Goal: Information Seeking & Learning: Check status

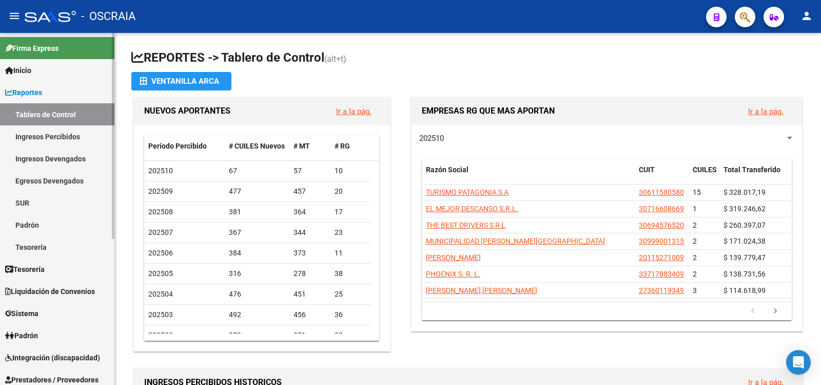
drag, startPoint x: 37, startPoint y: 227, endPoint x: 41, endPoint y: 233, distance: 7.4
click at [37, 227] on link "Padrón" at bounding box center [57, 225] width 114 height 22
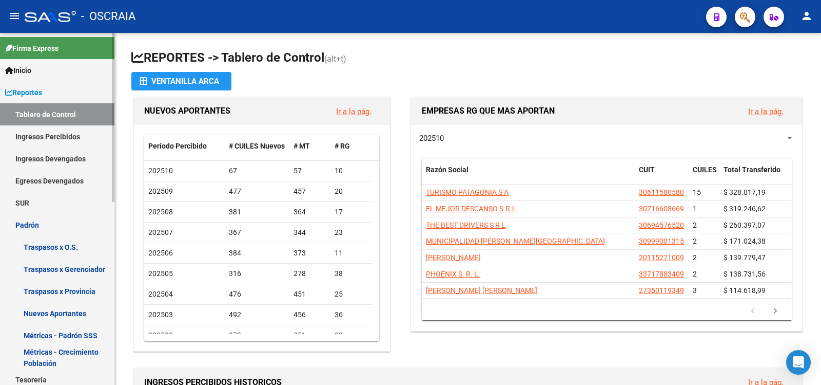
scroll to position [342, 0]
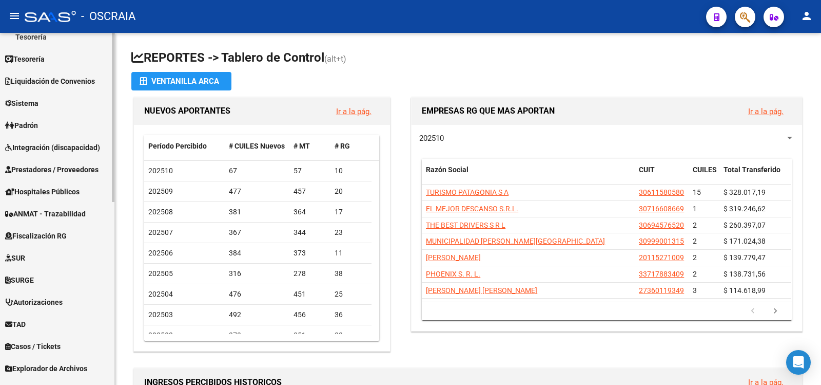
click at [44, 122] on link "Padrón" at bounding box center [57, 125] width 114 height 22
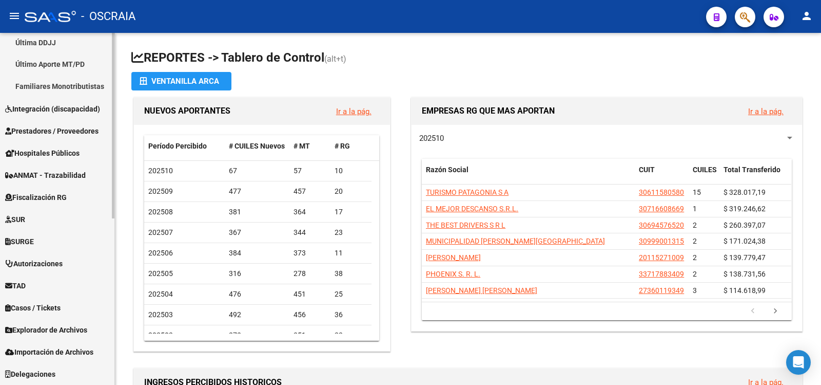
scroll to position [0, 0]
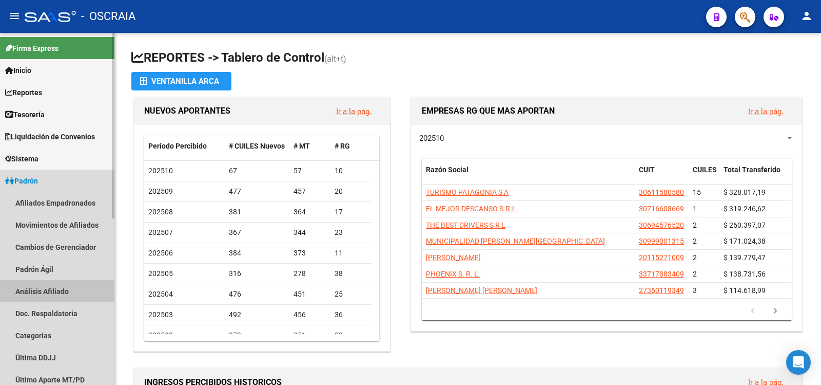
click at [55, 286] on link "Análisis Afiliado" at bounding box center [57, 291] width 114 height 22
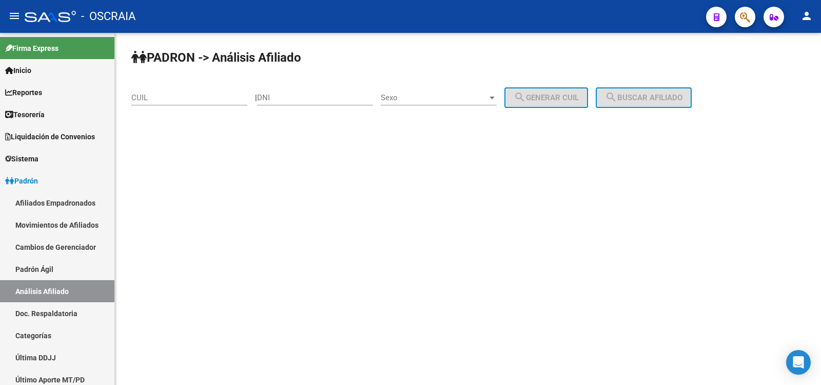
click at [299, 95] on input "DNI" at bounding box center [315, 97] width 116 height 9
paste input "58210217"
type input "58210217"
click at [430, 100] on span "Sexo" at bounding box center [434, 97] width 107 height 9
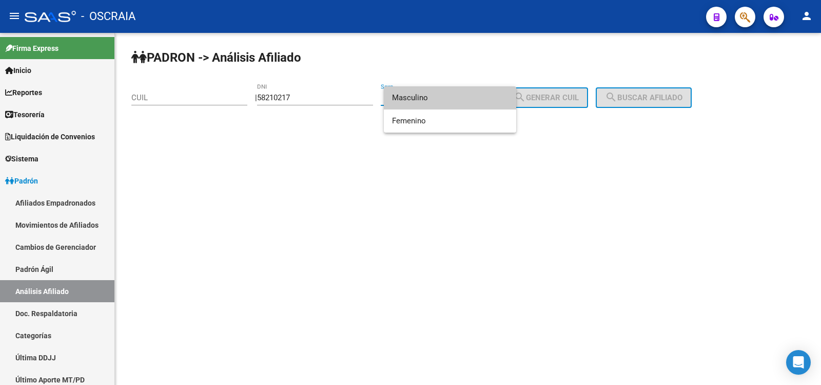
click at [434, 95] on span "Masculino" at bounding box center [450, 97] width 116 height 23
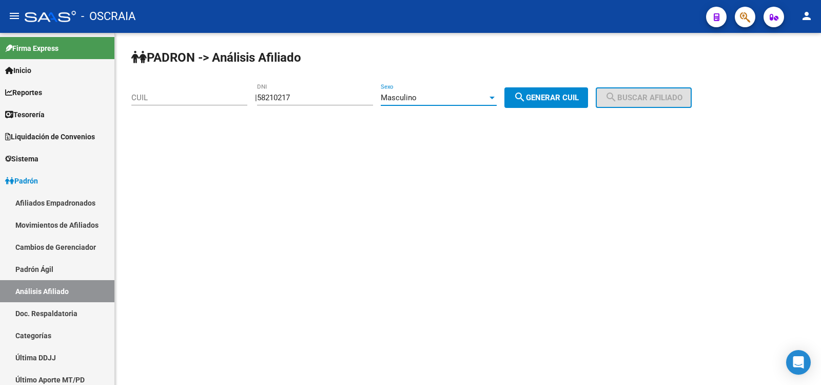
click at [526, 102] on mat-icon "search" at bounding box center [520, 97] width 12 height 12
type input "20-58210217-2"
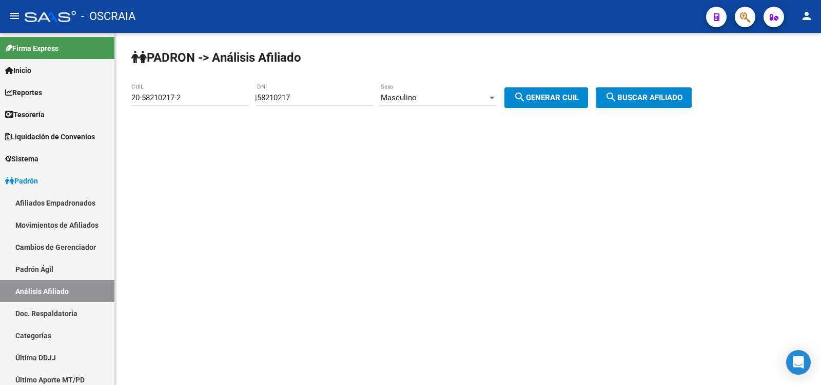
click at [634, 95] on span "search Buscar afiliado" at bounding box center [644, 97] width 78 height 9
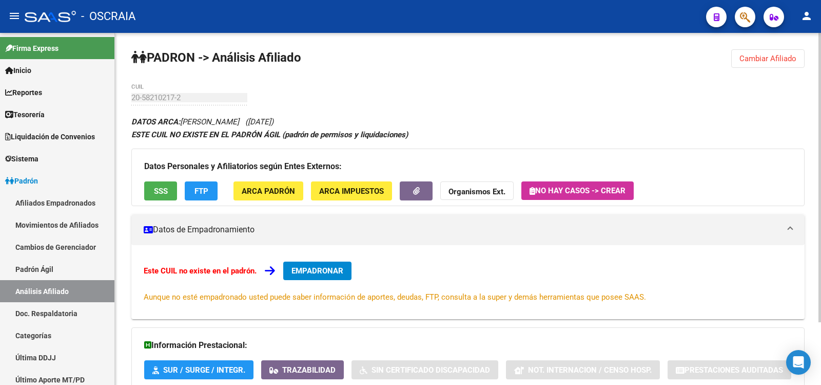
click at [124, 100] on div "PADRON -> Análisis Afiliado Cambiar Afiliado 20-58210217-2 CUIL DATOS ARCA: [PE…" at bounding box center [468, 247] width 706 height 428
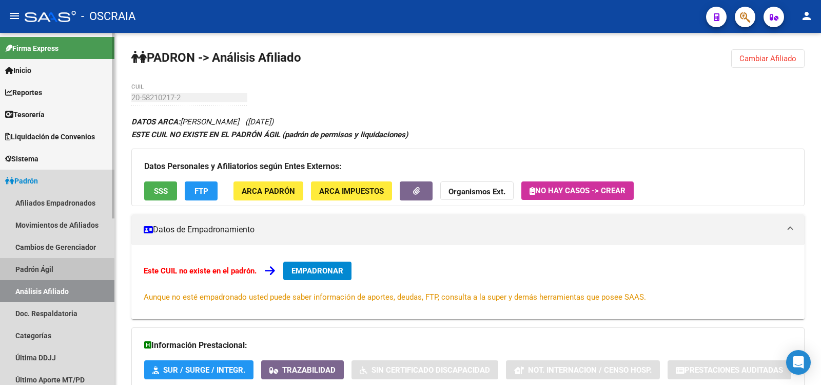
click at [55, 272] on link "Padrón Ágil" at bounding box center [57, 269] width 114 height 22
click at [57, 281] on link "Análisis Afiliado" at bounding box center [57, 291] width 114 height 22
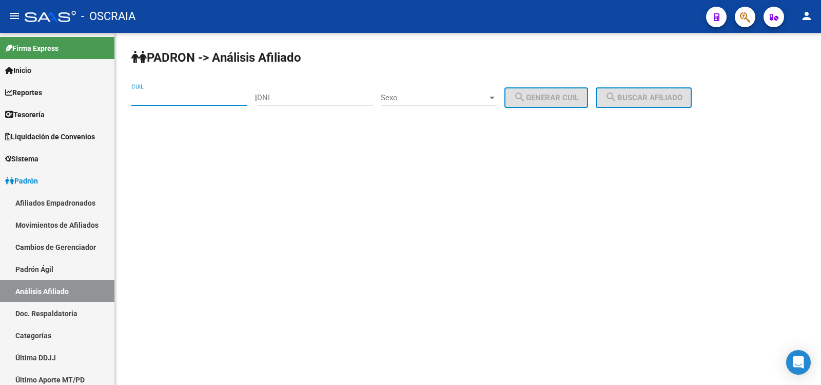
click at [203, 102] on input "CUIL" at bounding box center [189, 97] width 116 height 9
paste input "20-53520740-3"
type input "20-53520740-3"
click at [662, 101] on span "search Buscar afiliado" at bounding box center [644, 97] width 78 height 9
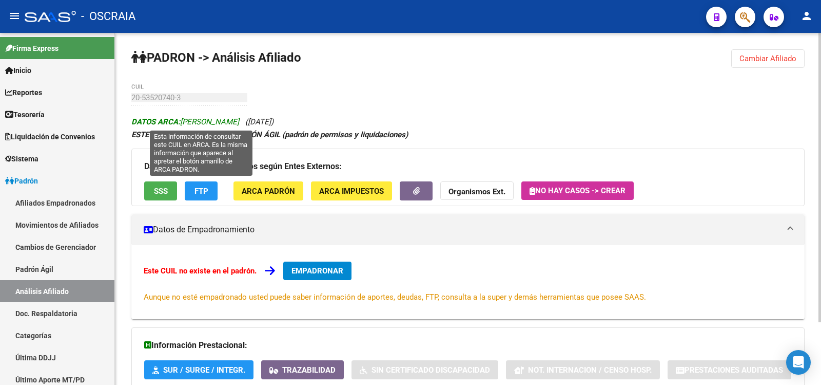
drag, startPoint x: 272, startPoint y: 120, endPoint x: 250, endPoint y: 121, distance: 22.1
click at [250, 121] on icon "DATOS ARCA: [PERSON_NAME] ([DATE])" at bounding box center [202, 121] width 142 height 9
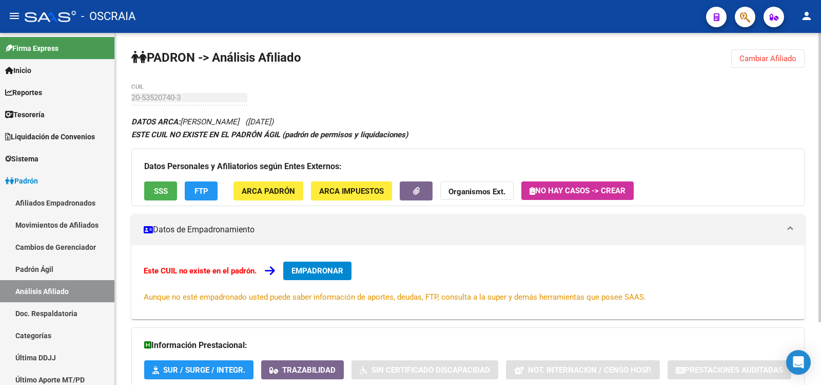
click at [159, 92] on div "20-53520740-3 CUIL" at bounding box center [189, 94] width 116 height 22
